Goal: Check status: Check status

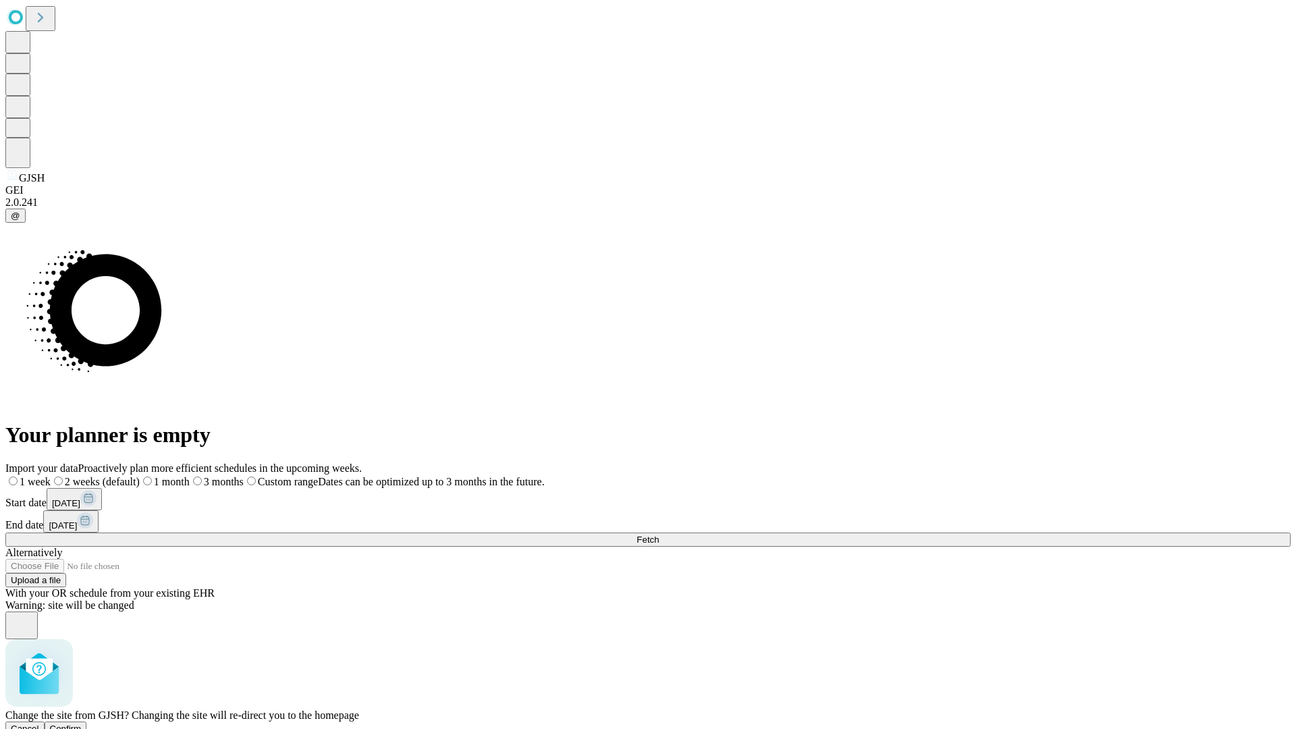
click at [82, 723] on span "Confirm" at bounding box center [66, 728] width 32 height 10
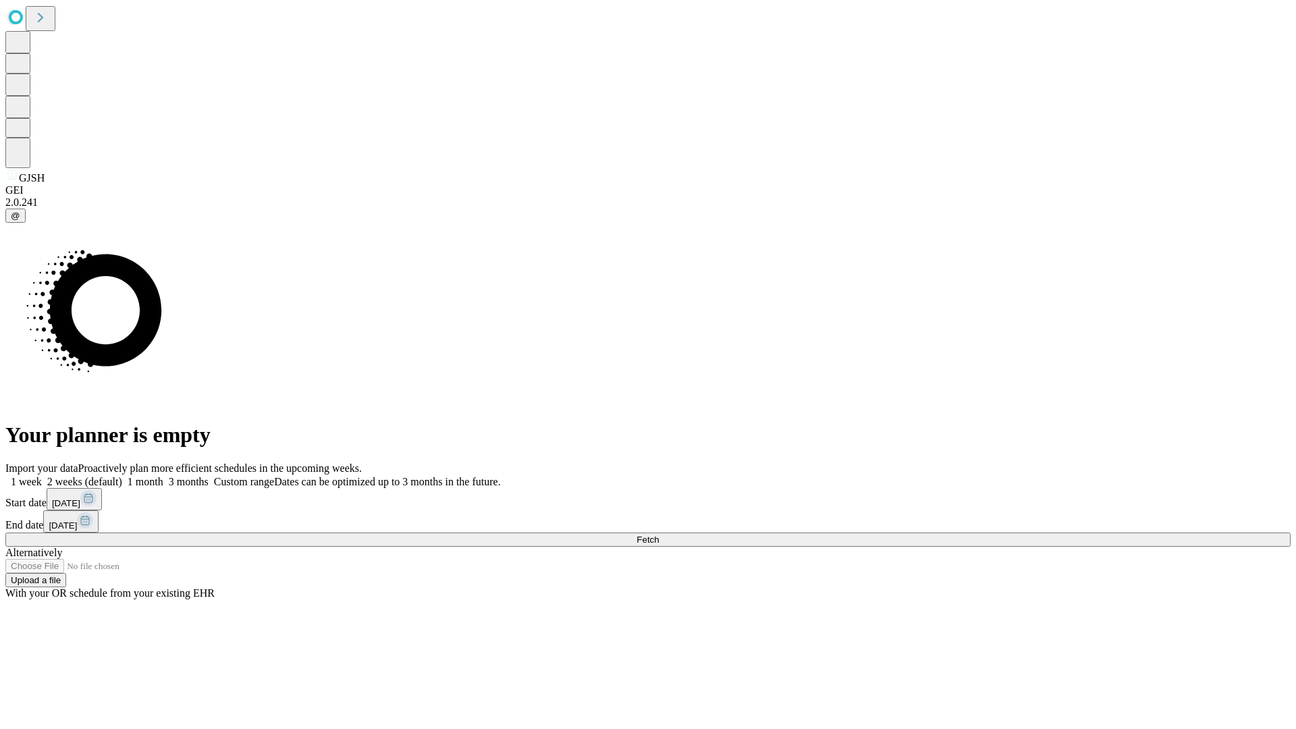
click at [163, 476] on label "1 month" at bounding box center [142, 481] width 41 height 11
click at [659, 534] on span "Fetch" at bounding box center [647, 539] width 22 height 10
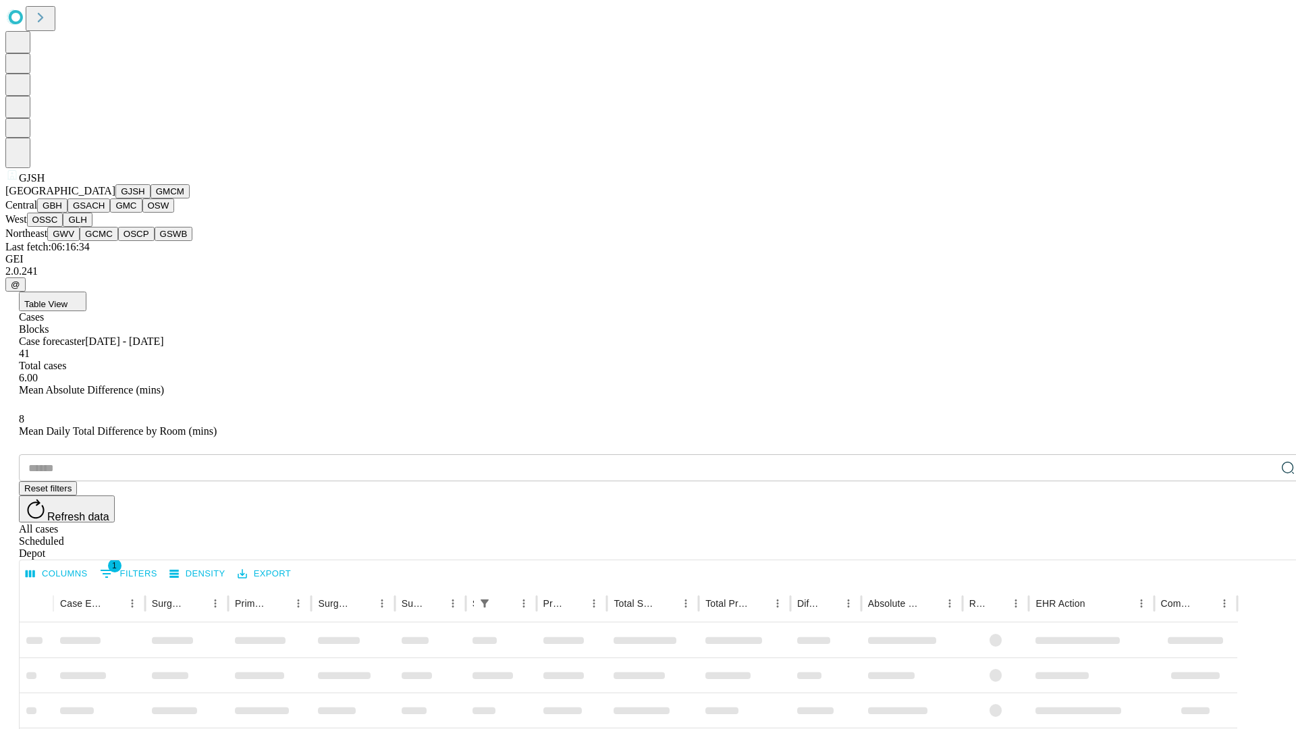
click at [150, 198] on button "GMCM" at bounding box center [169, 191] width 39 height 14
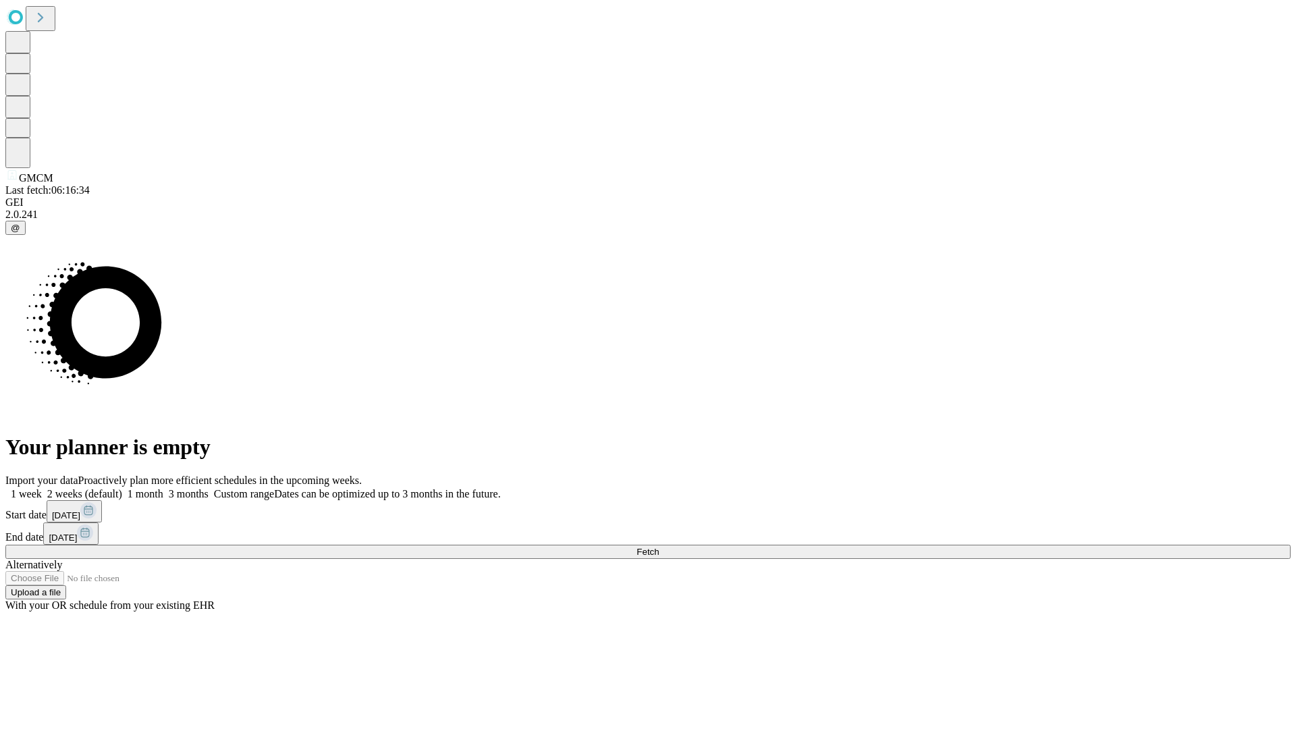
click at [659, 547] on span "Fetch" at bounding box center [647, 552] width 22 height 10
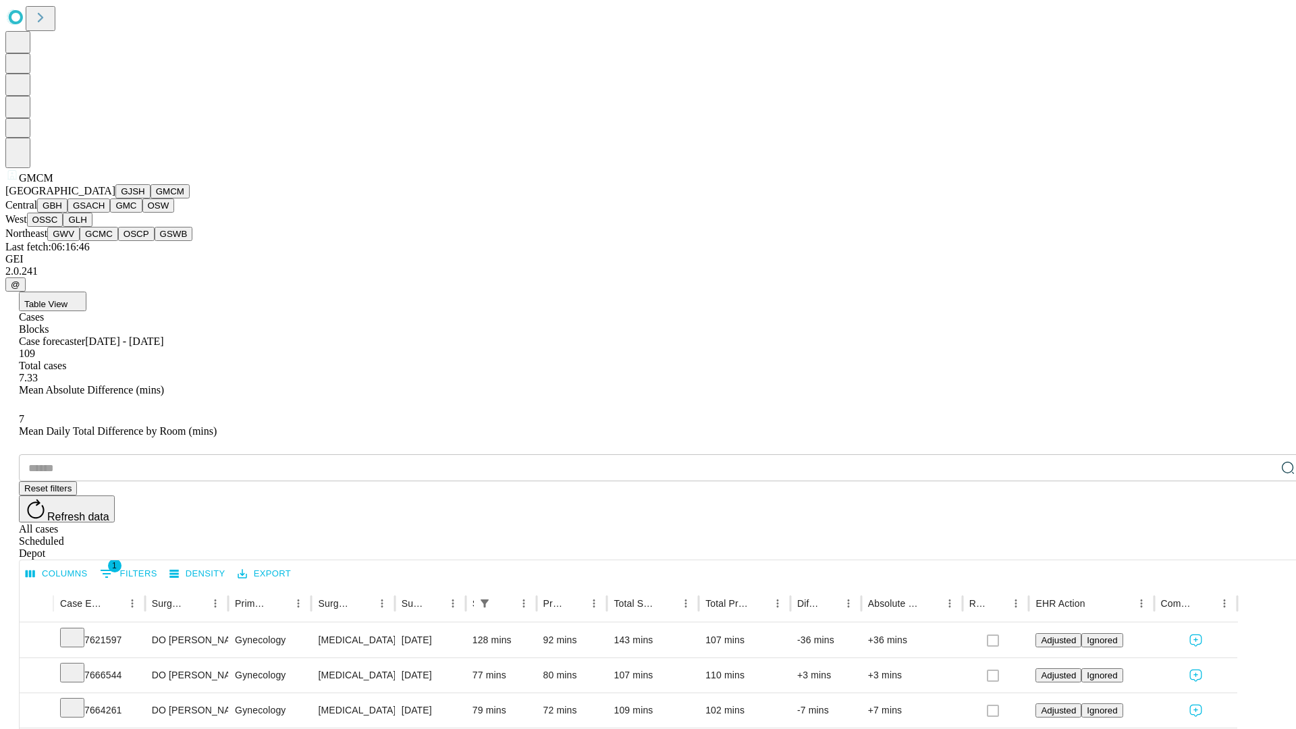
click at [67, 213] on button "GBH" at bounding box center [52, 205] width 30 height 14
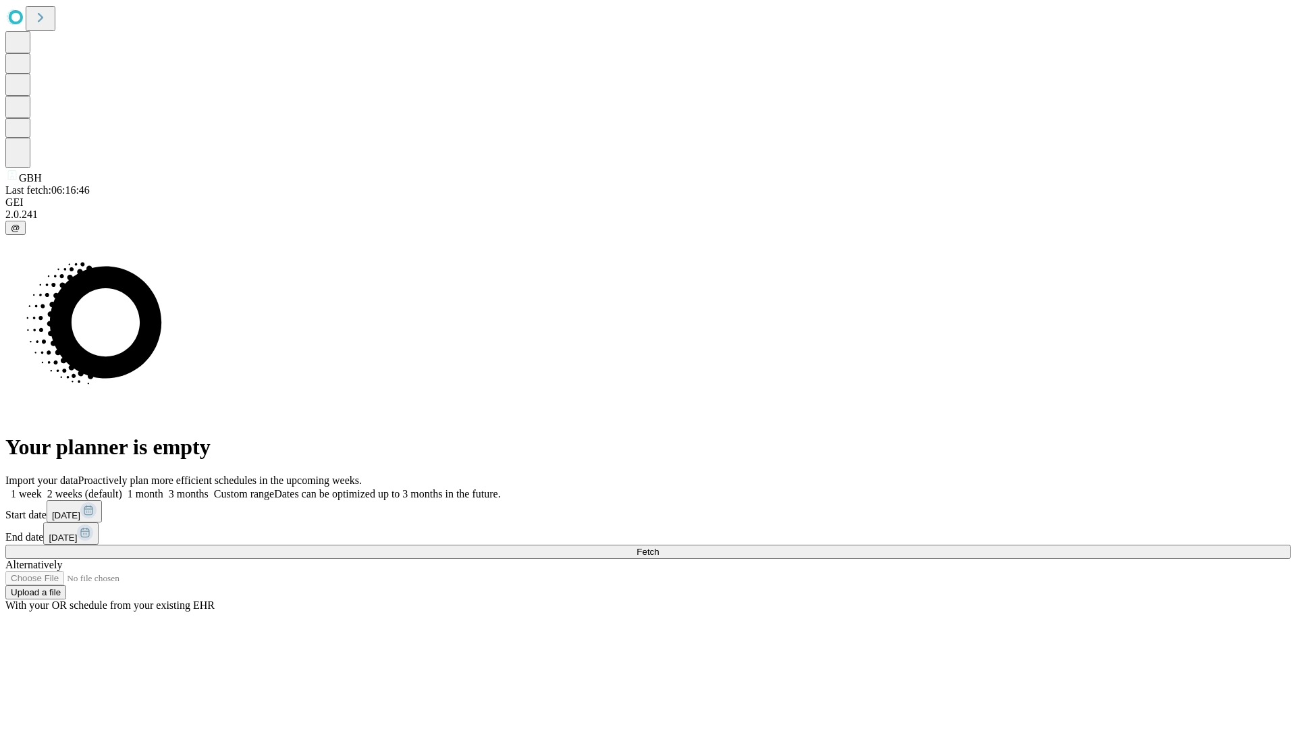
click at [163, 488] on label "1 month" at bounding box center [142, 493] width 41 height 11
click at [659, 547] on span "Fetch" at bounding box center [647, 552] width 22 height 10
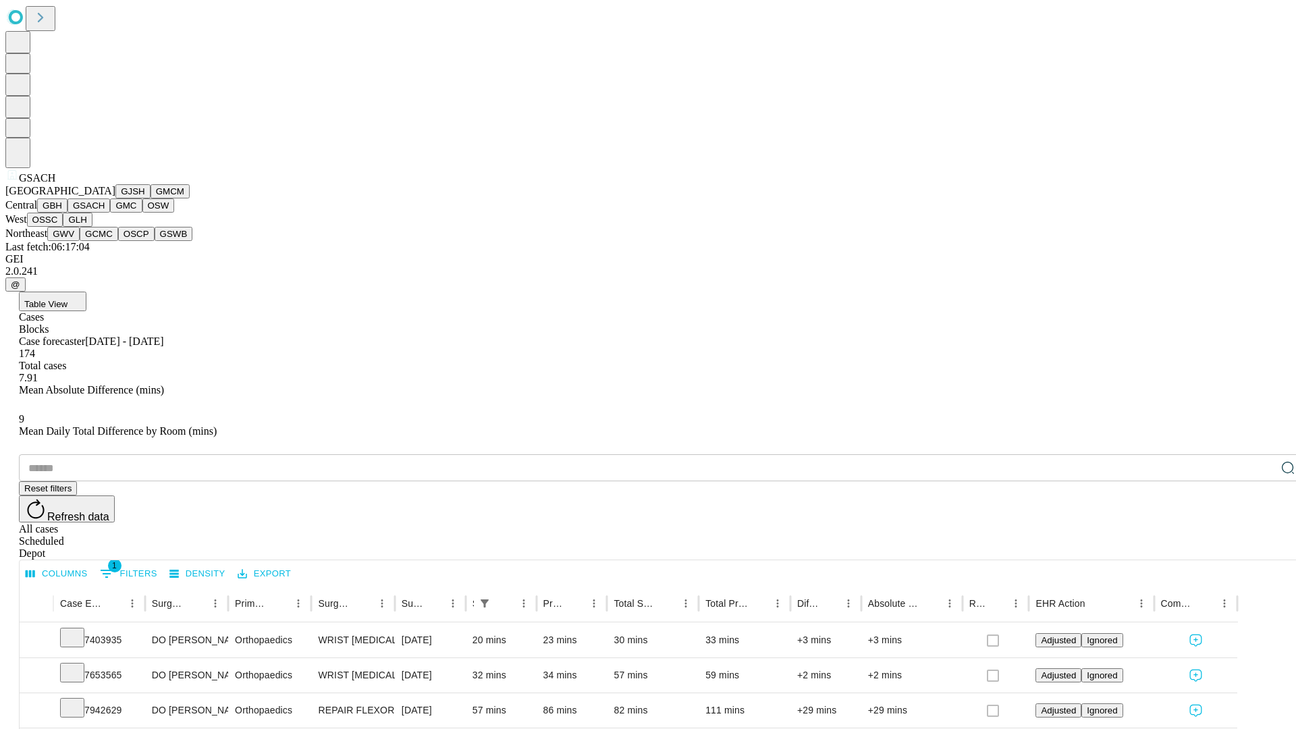
click at [110, 213] on button "GMC" at bounding box center [126, 205] width 32 height 14
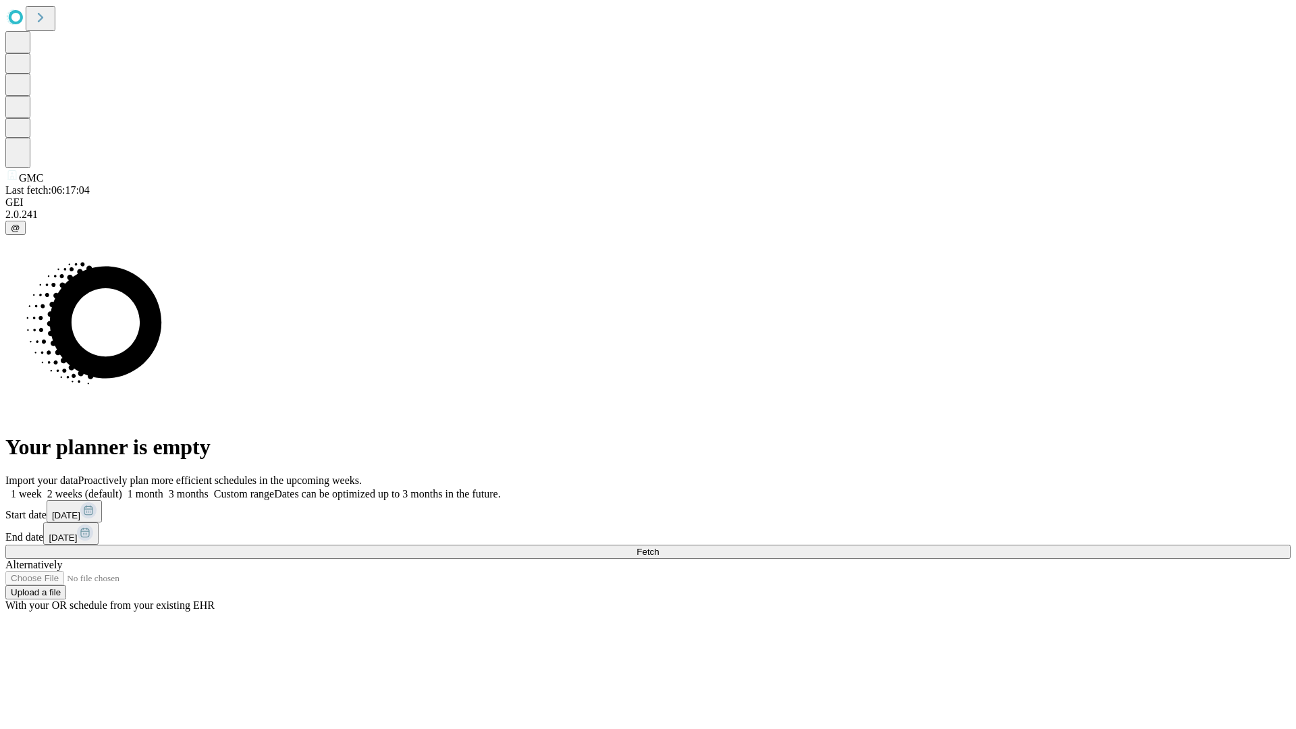
click at [163, 488] on label "1 month" at bounding box center [142, 493] width 41 height 11
click at [659, 547] on span "Fetch" at bounding box center [647, 552] width 22 height 10
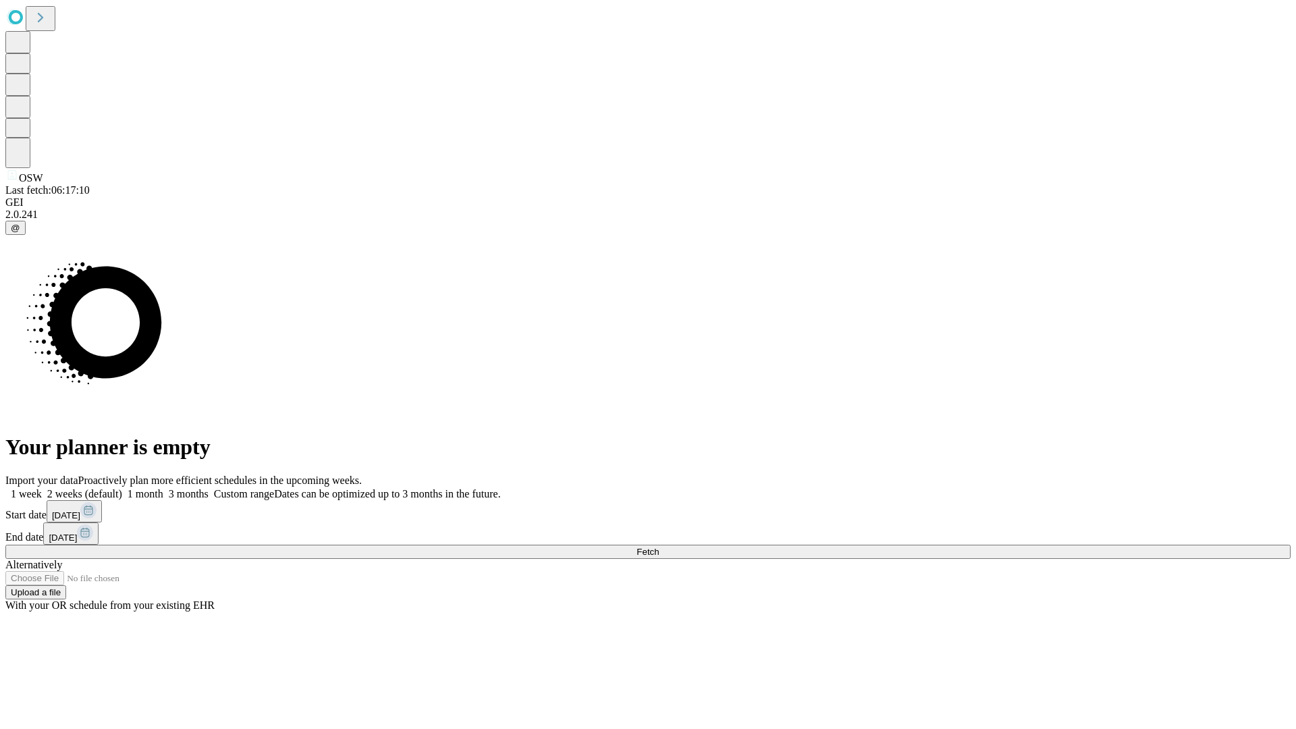
click at [659, 547] on span "Fetch" at bounding box center [647, 552] width 22 height 10
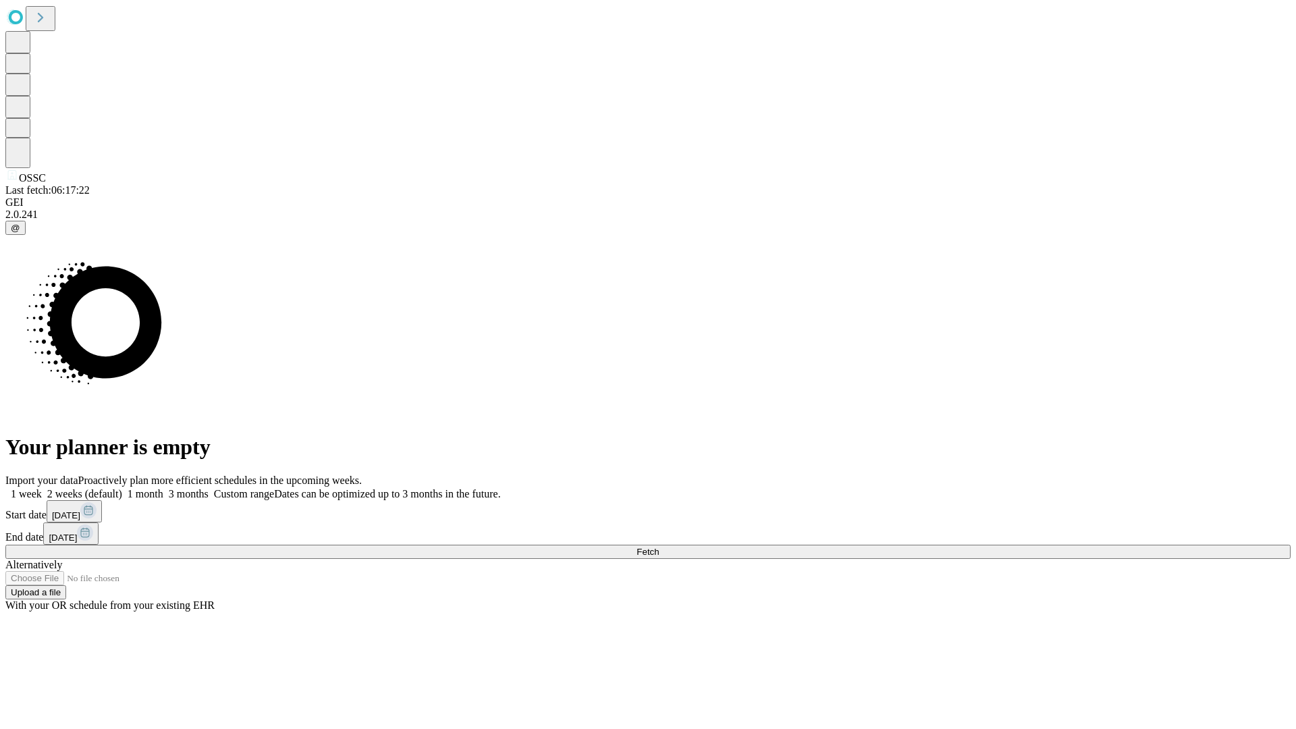
click at [659, 547] on span "Fetch" at bounding box center [647, 552] width 22 height 10
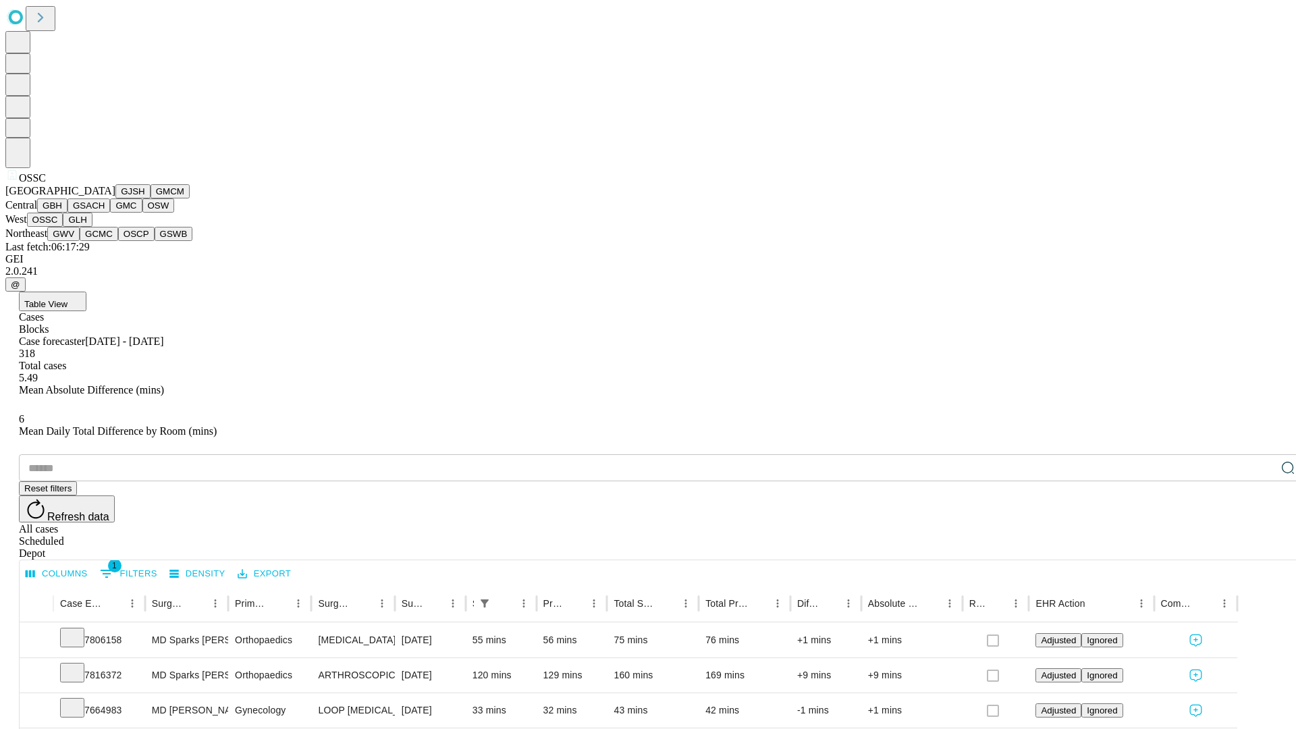
click at [92, 227] on button "GLH" at bounding box center [77, 220] width 29 height 14
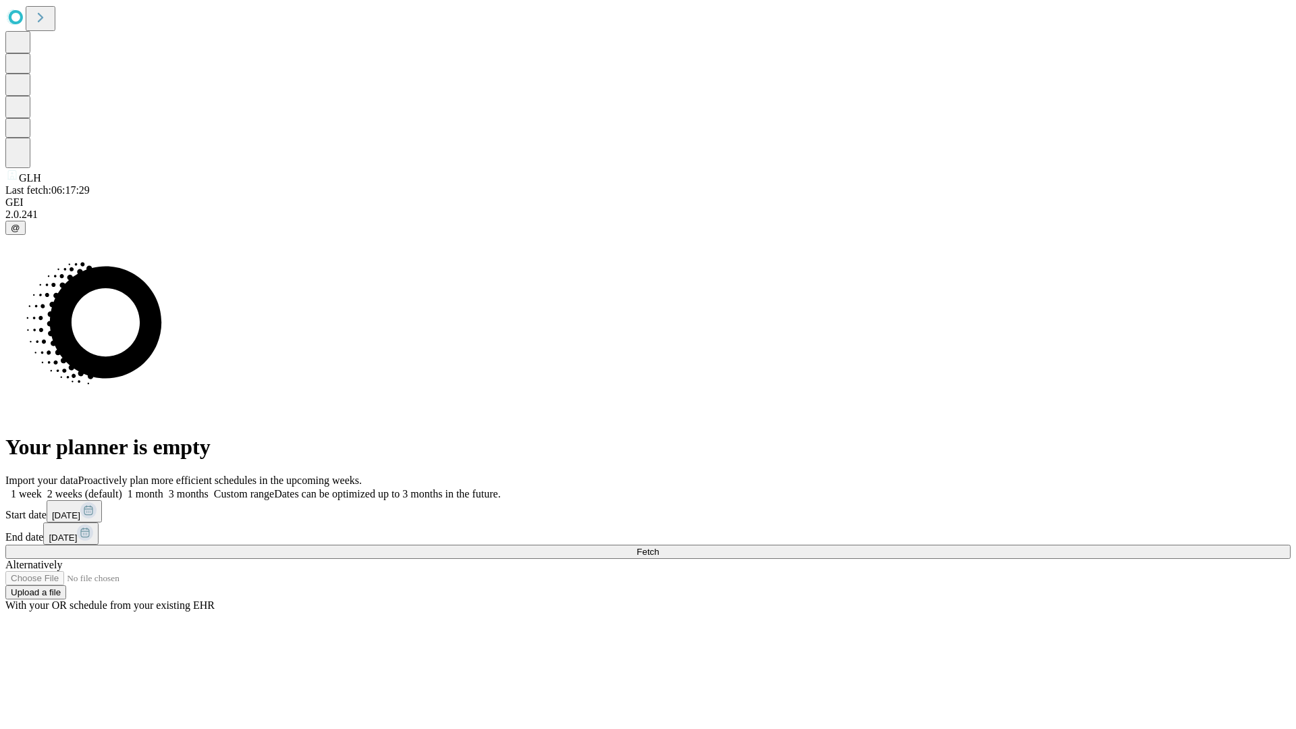
click at [163, 488] on label "1 month" at bounding box center [142, 493] width 41 height 11
click at [659, 547] on span "Fetch" at bounding box center [647, 552] width 22 height 10
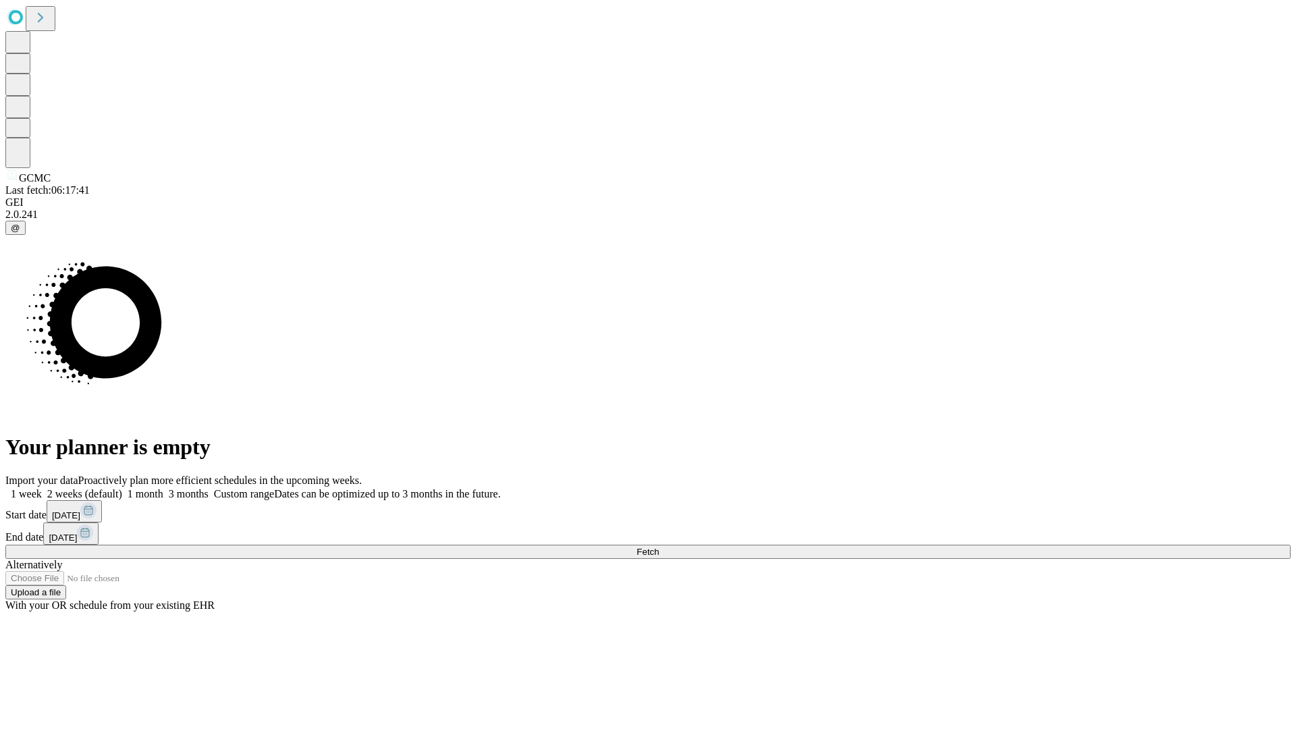
click at [163, 488] on label "1 month" at bounding box center [142, 493] width 41 height 11
click at [659, 547] on span "Fetch" at bounding box center [647, 552] width 22 height 10
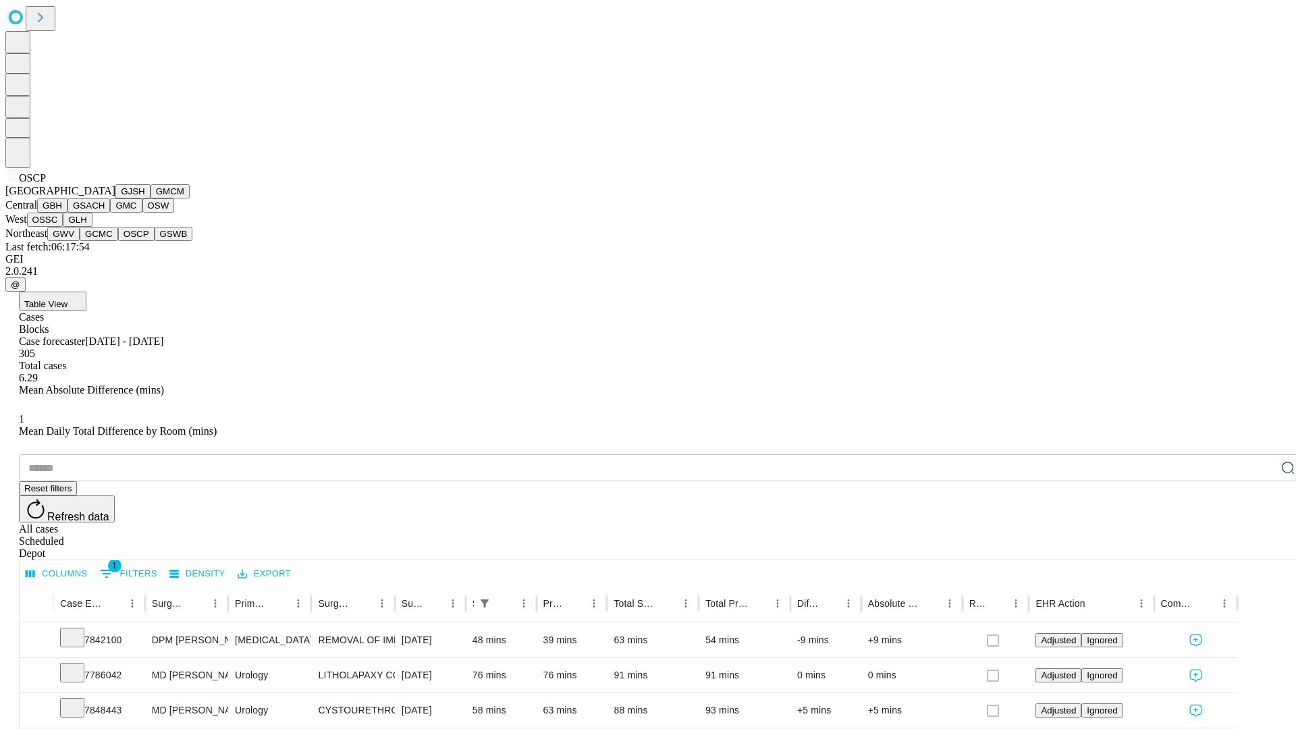
click at [155, 241] on button "GSWB" at bounding box center [174, 234] width 38 height 14
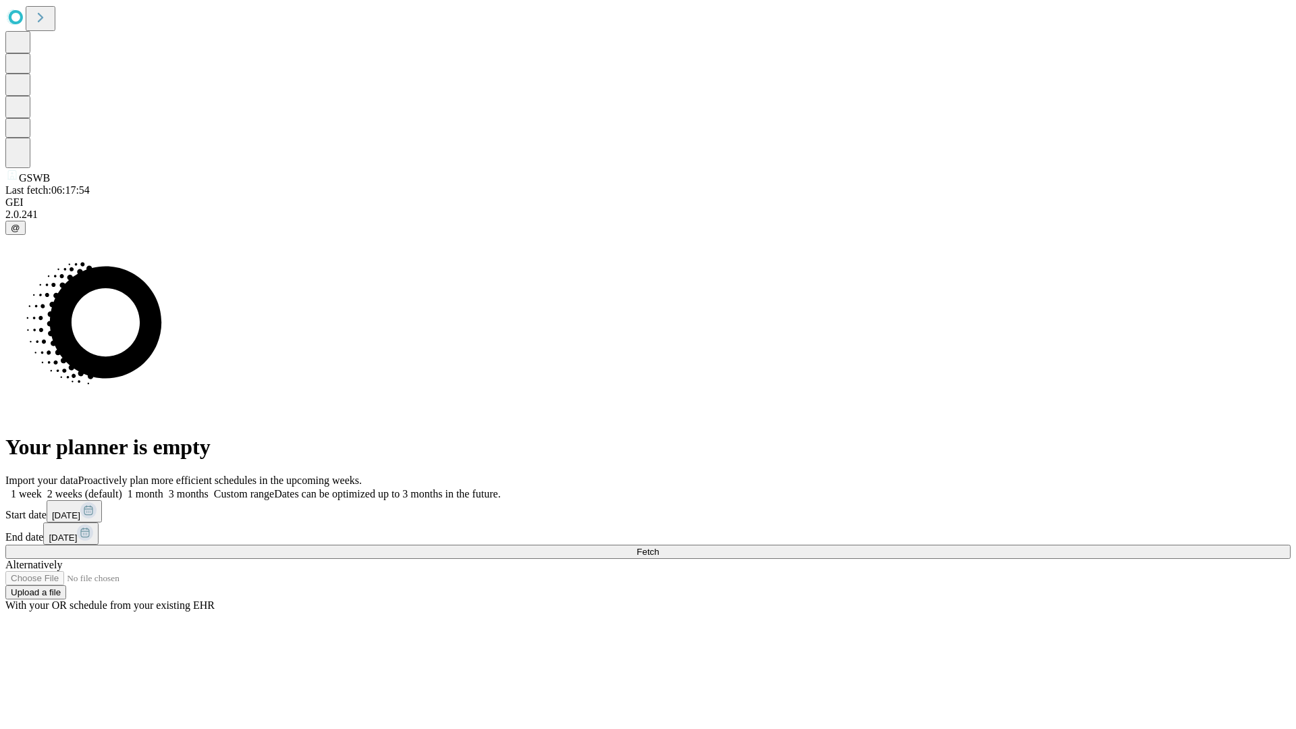
click at [163, 488] on label "1 month" at bounding box center [142, 493] width 41 height 11
click at [659, 547] on span "Fetch" at bounding box center [647, 552] width 22 height 10
